Goal: Task Accomplishment & Management: Manage account settings

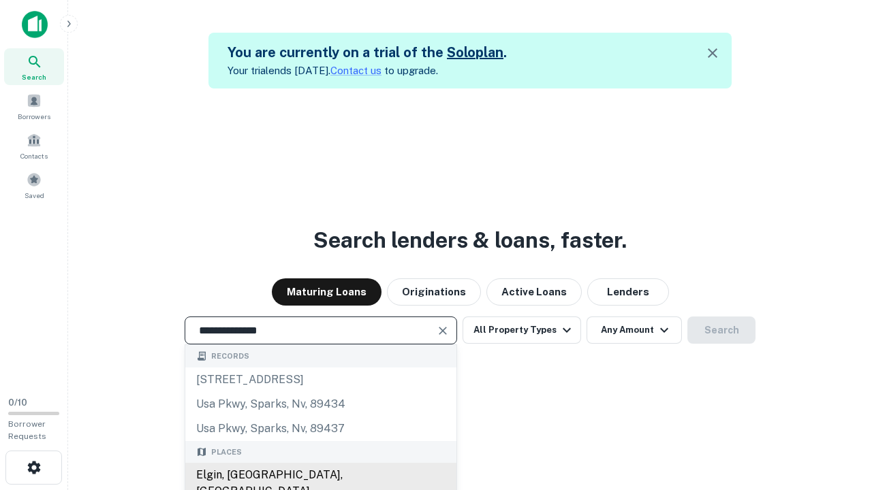
click at [320, 475] on div "Elgin, IL, USA" at bounding box center [320, 483] width 271 height 41
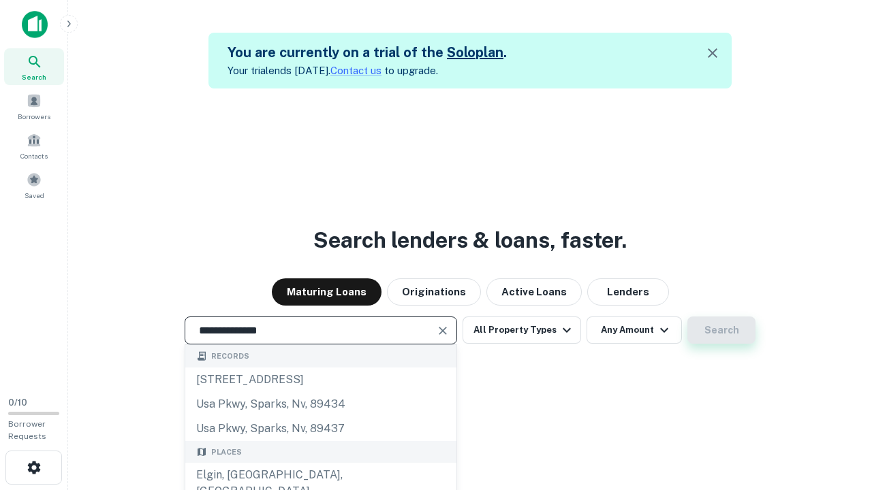
type input "**********"
click at [721, 330] on button "Search" at bounding box center [721, 330] width 68 height 27
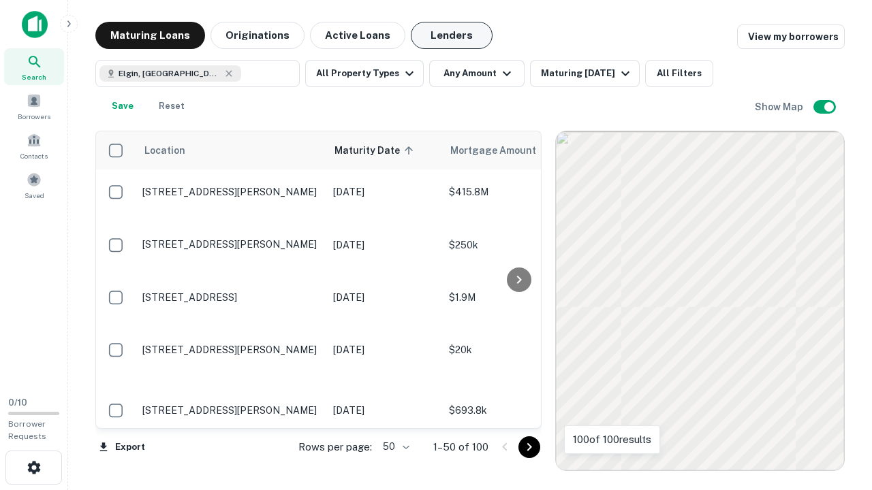
click at [452, 35] on button "Lenders" at bounding box center [452, 35] width 82 height 27
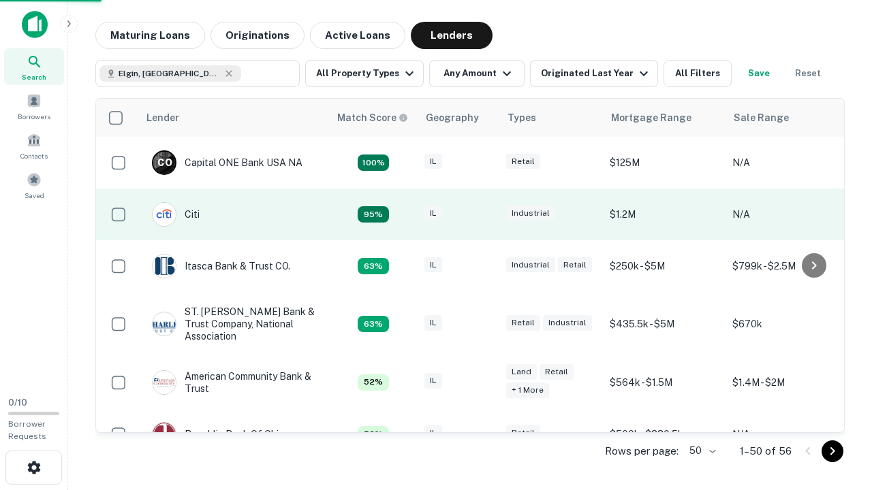
click at [484, 215] on div "IL" at bounding box center [458, 215] width 68 height 18
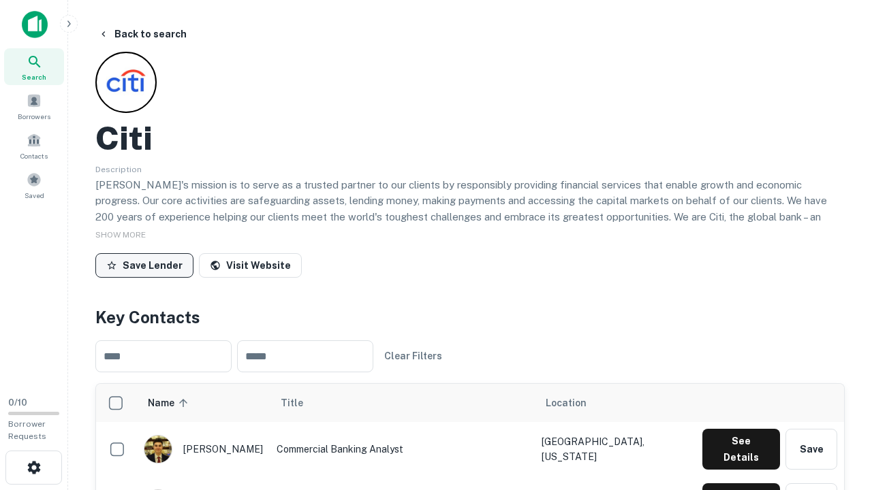
click at [144, 265] on button "Save Lender" at bounding box center [144, 265] width 98 height 25
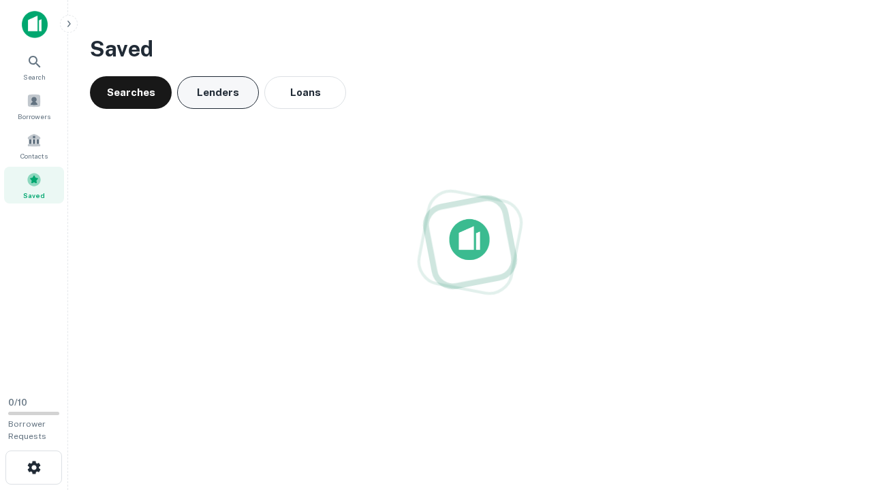
click at [218, 93] on button "Lenders" at bounding box center [218, 92] width 82 height 33
